Goal: Check status: Check status

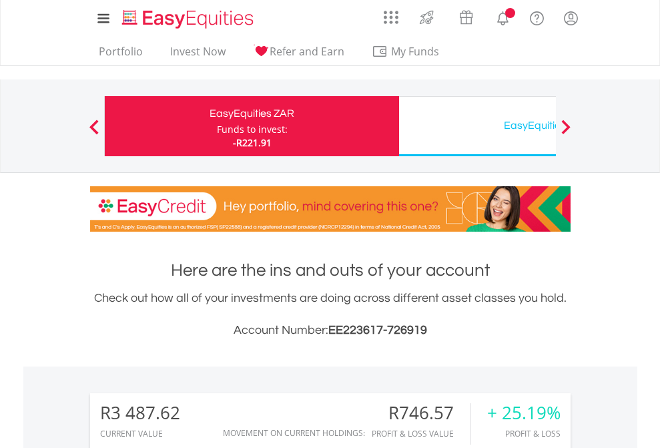
scroll to position [128, 209]
click at [217, 126] on div "Funds to invest:" at bounding box center [252, 129] width 71 height 13
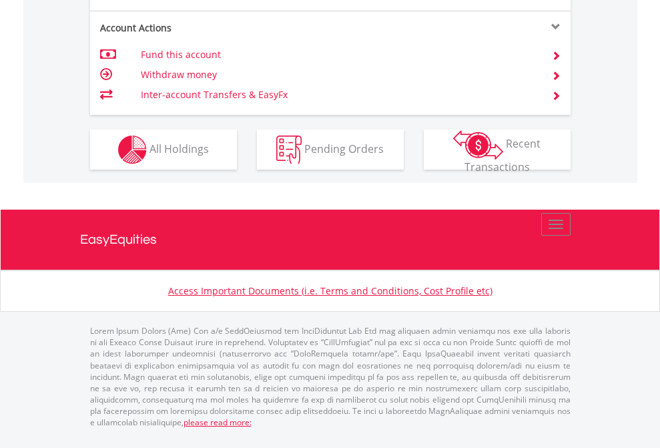
scroll to position [1359, 0]
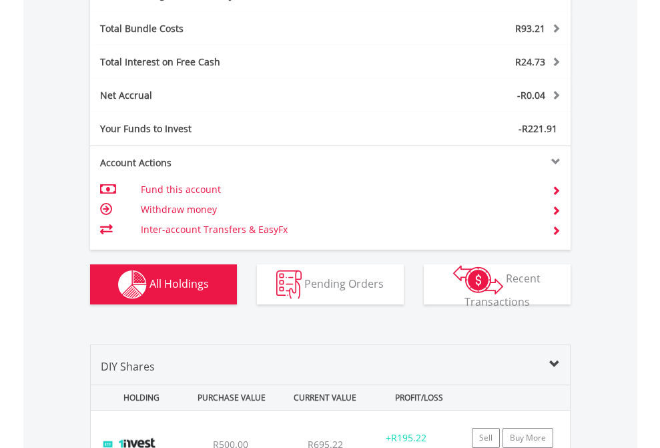
scroll to position [1590, 0]
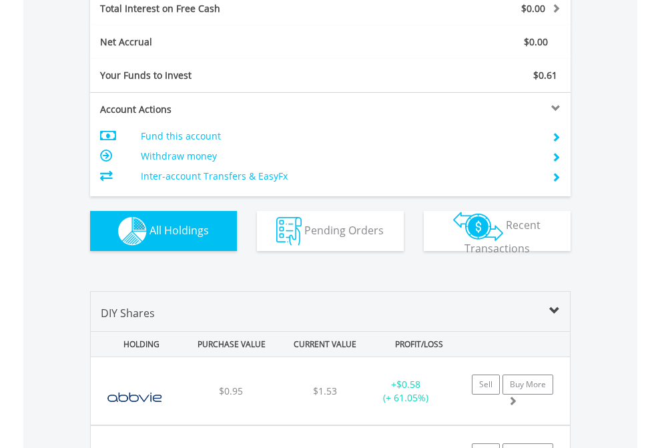
scroll to position [1537, 0]
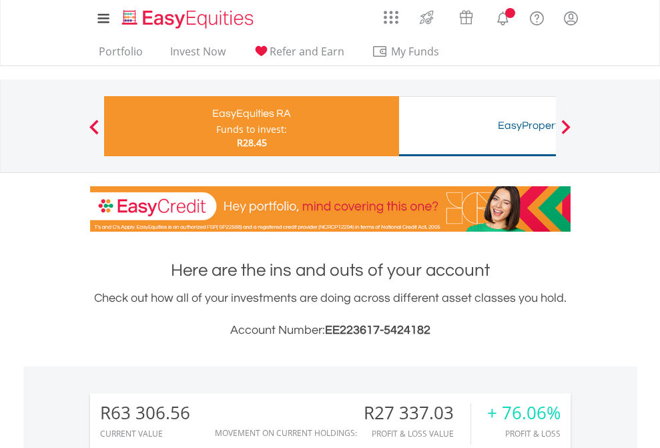
scroll to position [128, 209]
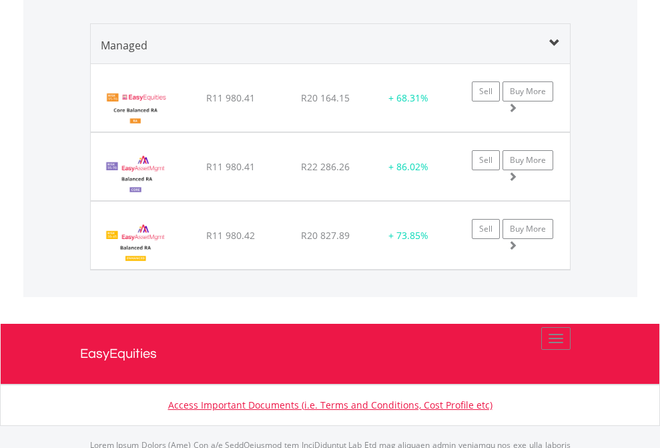
scroll to position [1537, 0]
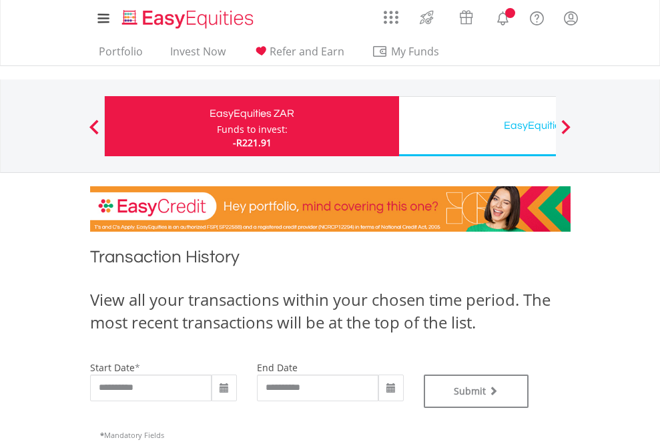
type input "**********"
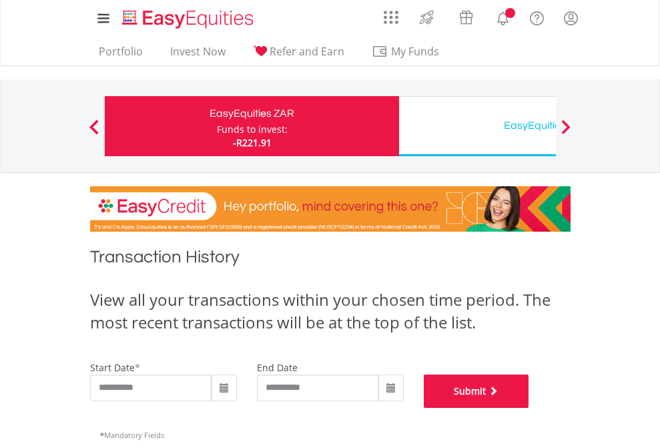
click at [529, 408] on button "Submit" at bounding box center [476, 390] width 105 height 33
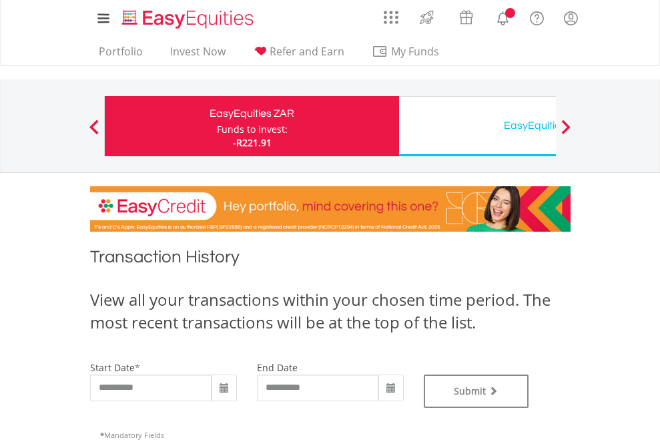
click at [477, 126] on div "EasyEquities USD" at bounding box center [546, 125] width 278 height 19
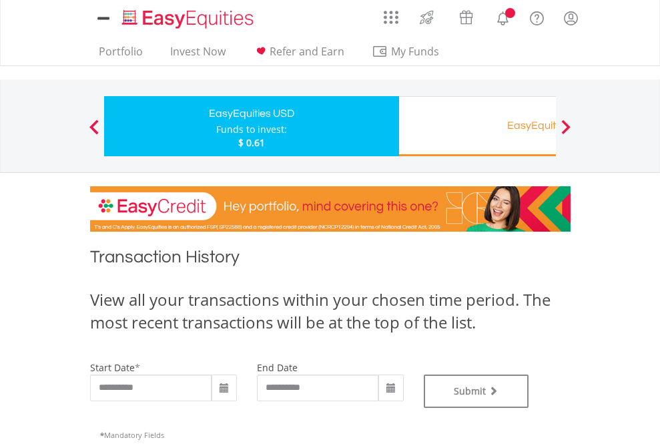
type input "**********"
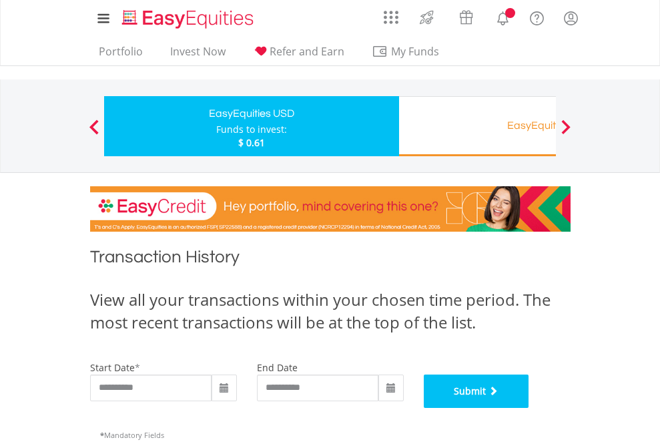
click at [529, 408] on button "Submit" at bounding box center [476, 390] width 105 height 33
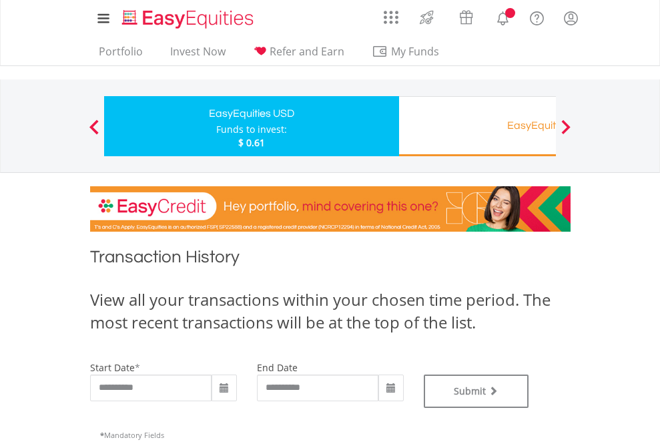
click at [477, 126] on div "EasyEquities RA" at bounding box center [546, 125] width 278 height 19
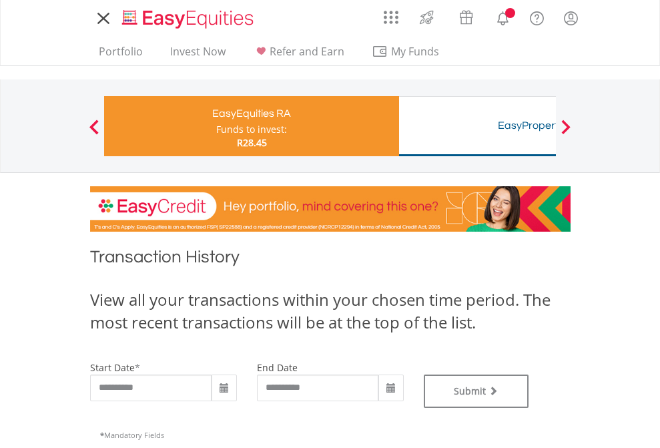
type input "**********"
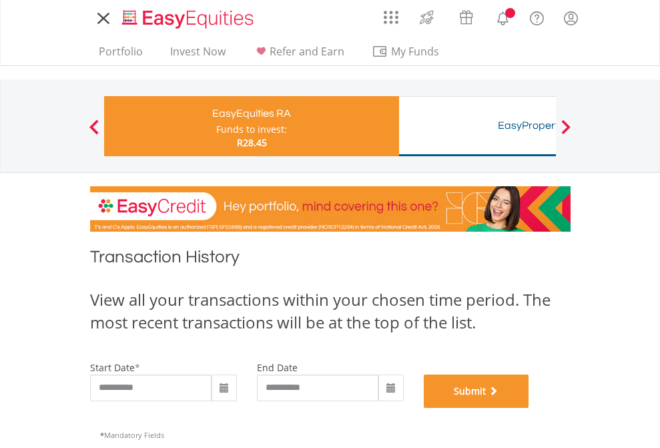
click at [529, 408] on button "Submit" at bounding box center [476, 390] width 105 height 33
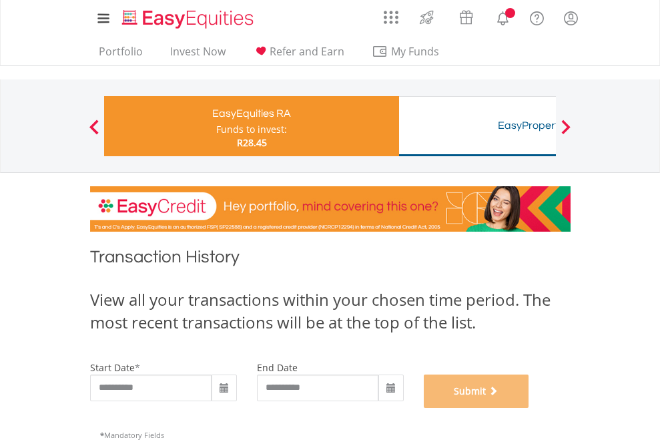
scroll to position [541, 0]
